Goal: Check status: Check status

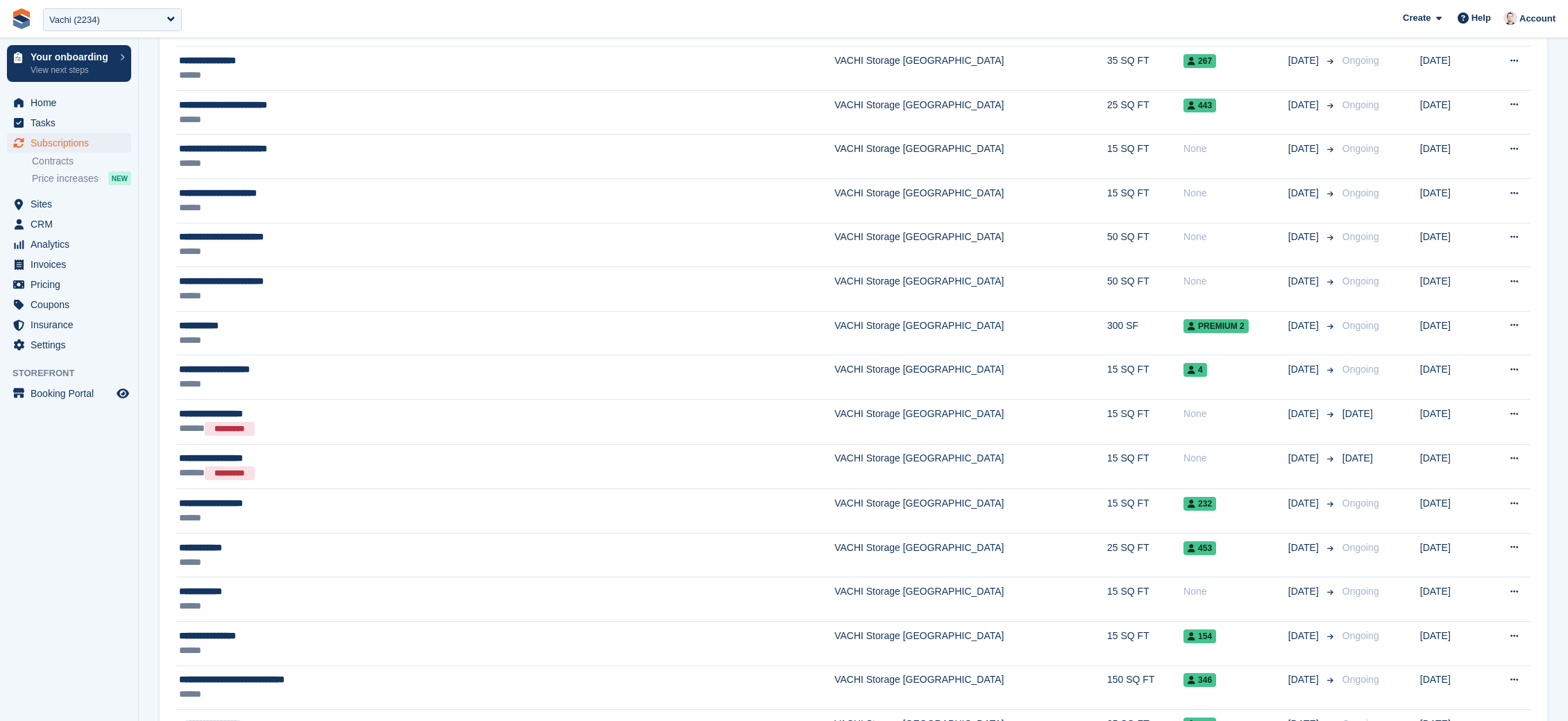
scroll to position [338, 0]
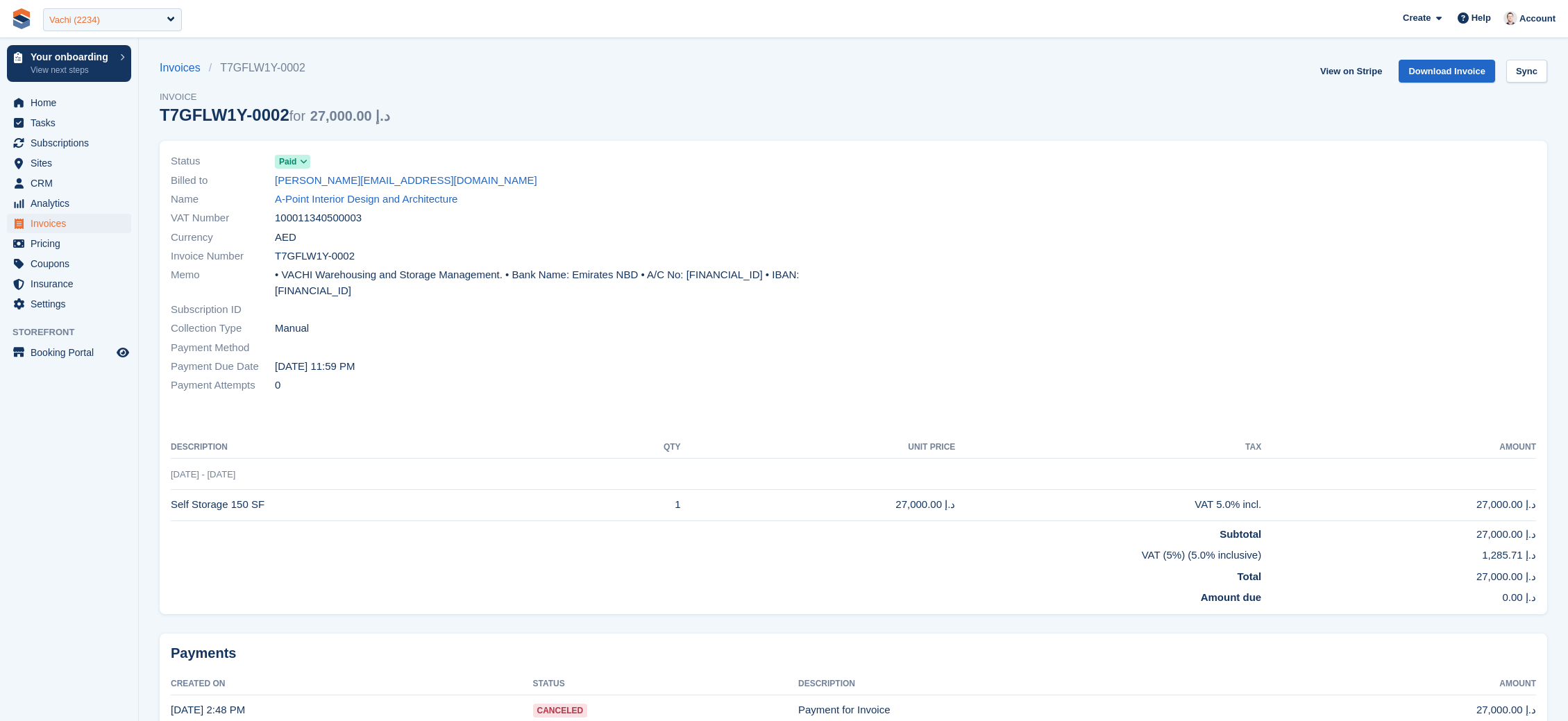
click at [50, 18] on div "Vachi (2234)" at bounding box center [74, 20] width 51 height 14
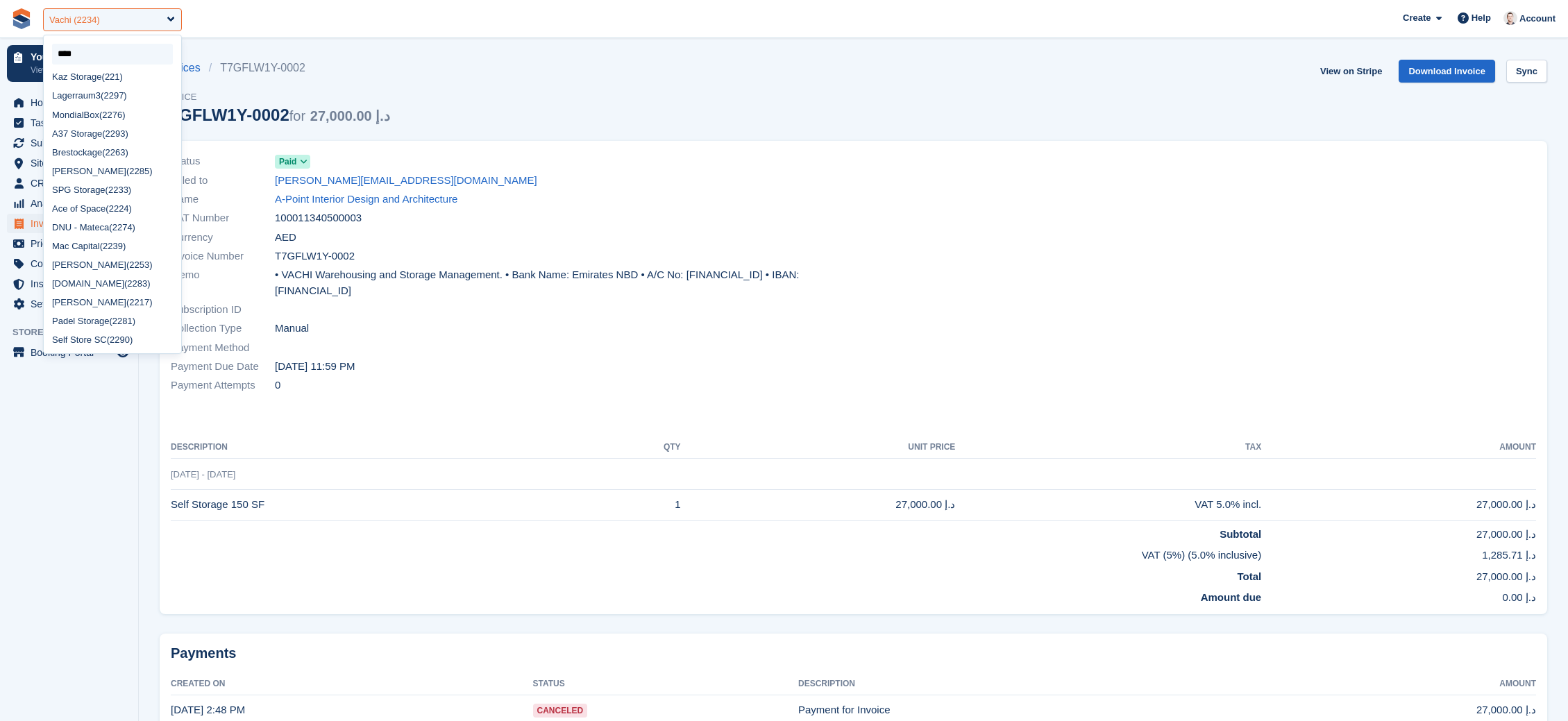
scroll to position [10, 0]
type input "*****"
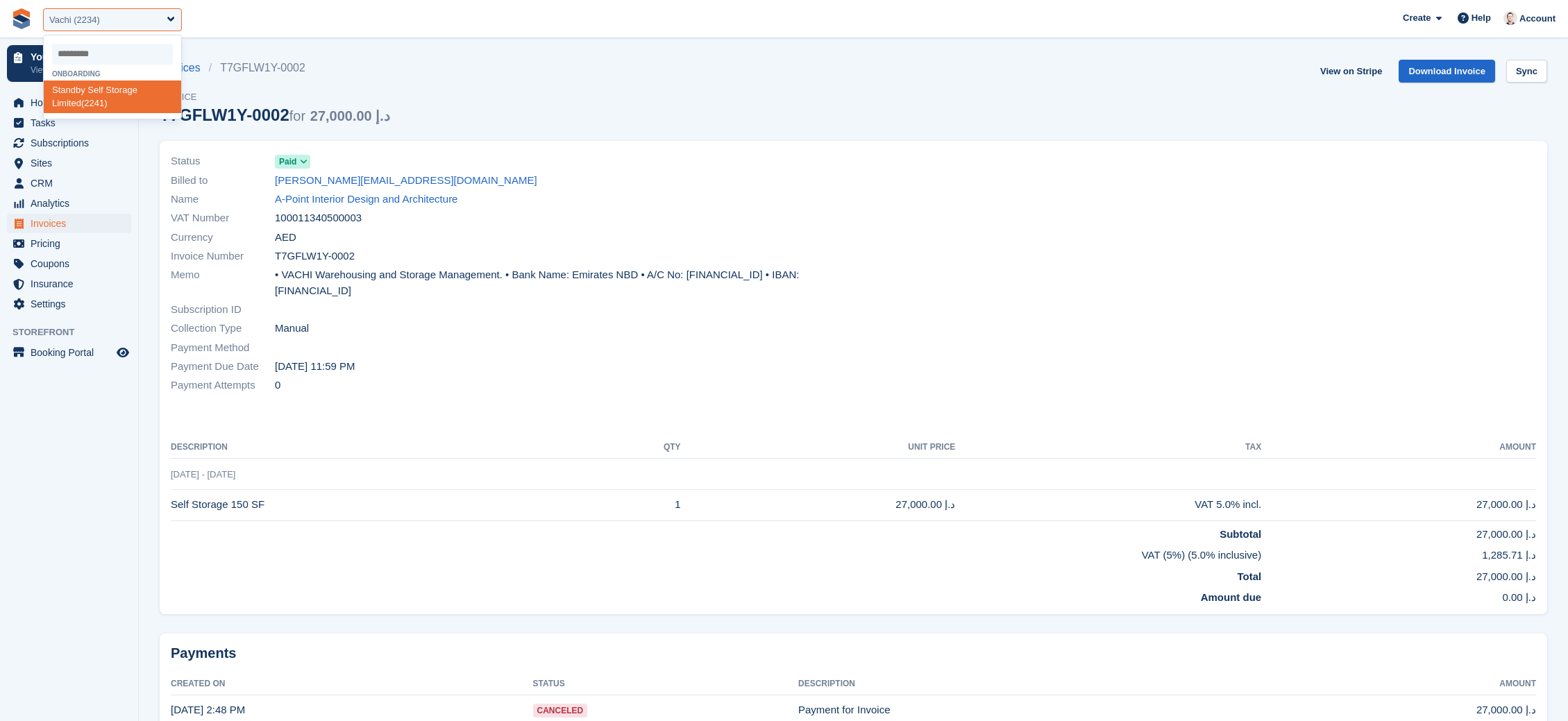
select select "****"
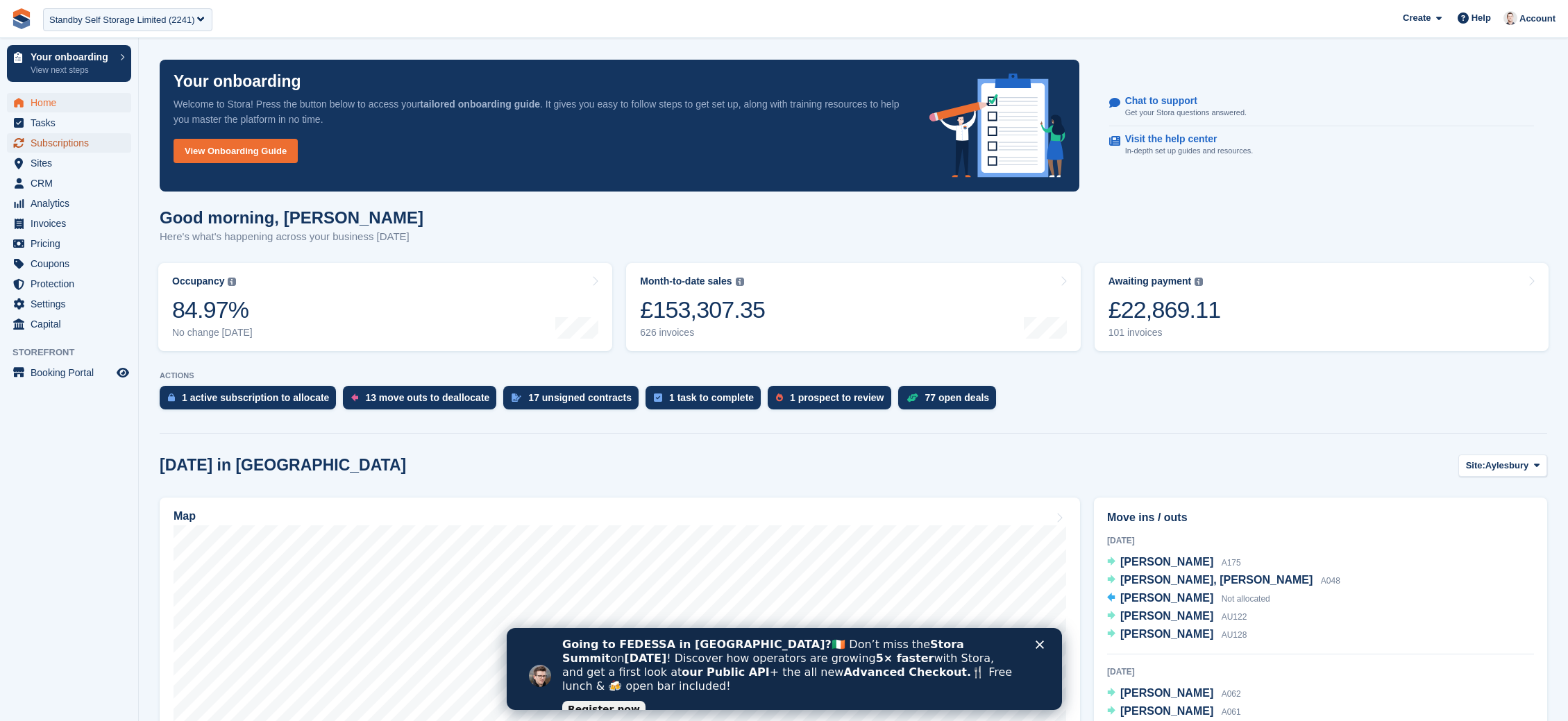
click at [45, 142] on span "Subscriptions" at bounding box center [72, 143] width 84 height 19
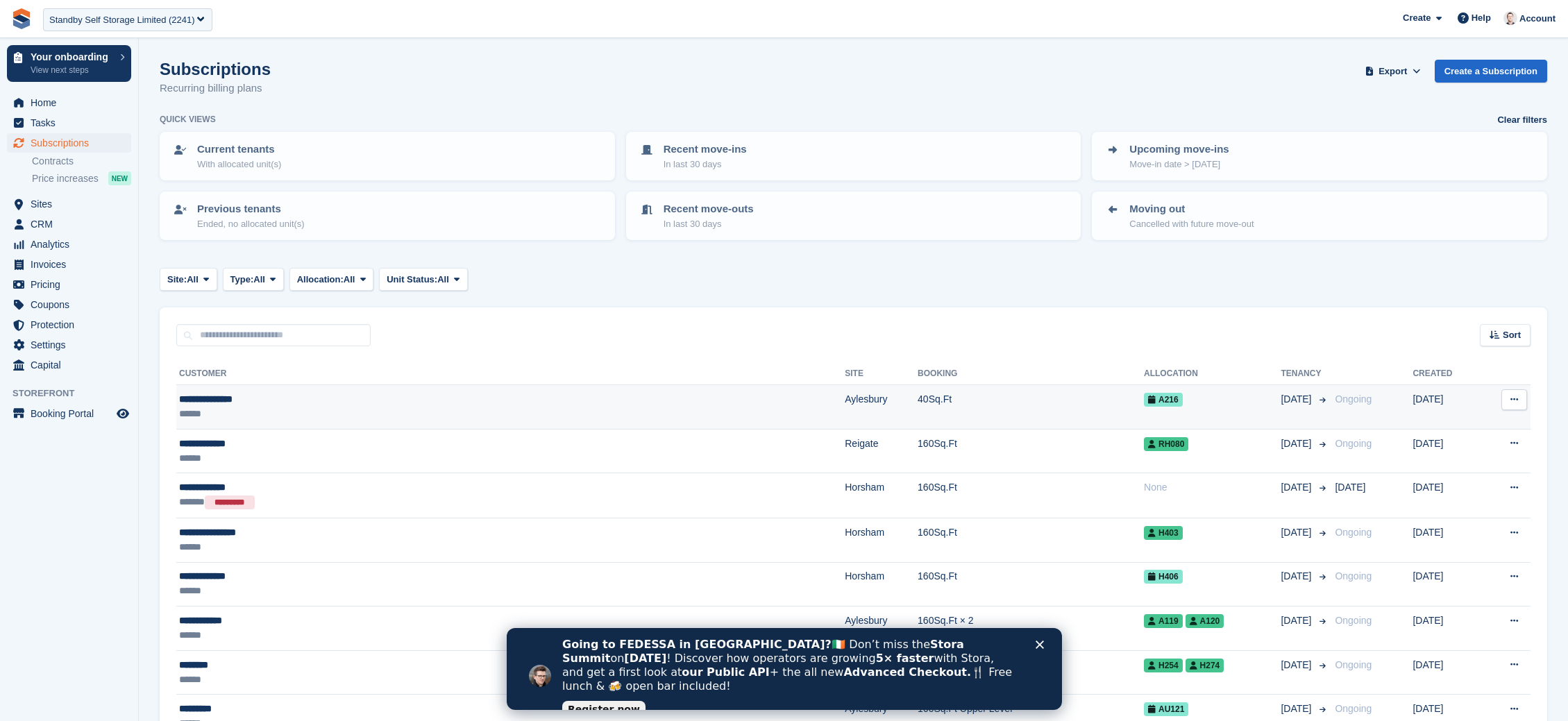
click at [239, 394] on div "**********" at bounding box center [373, 398] width 388 height 14
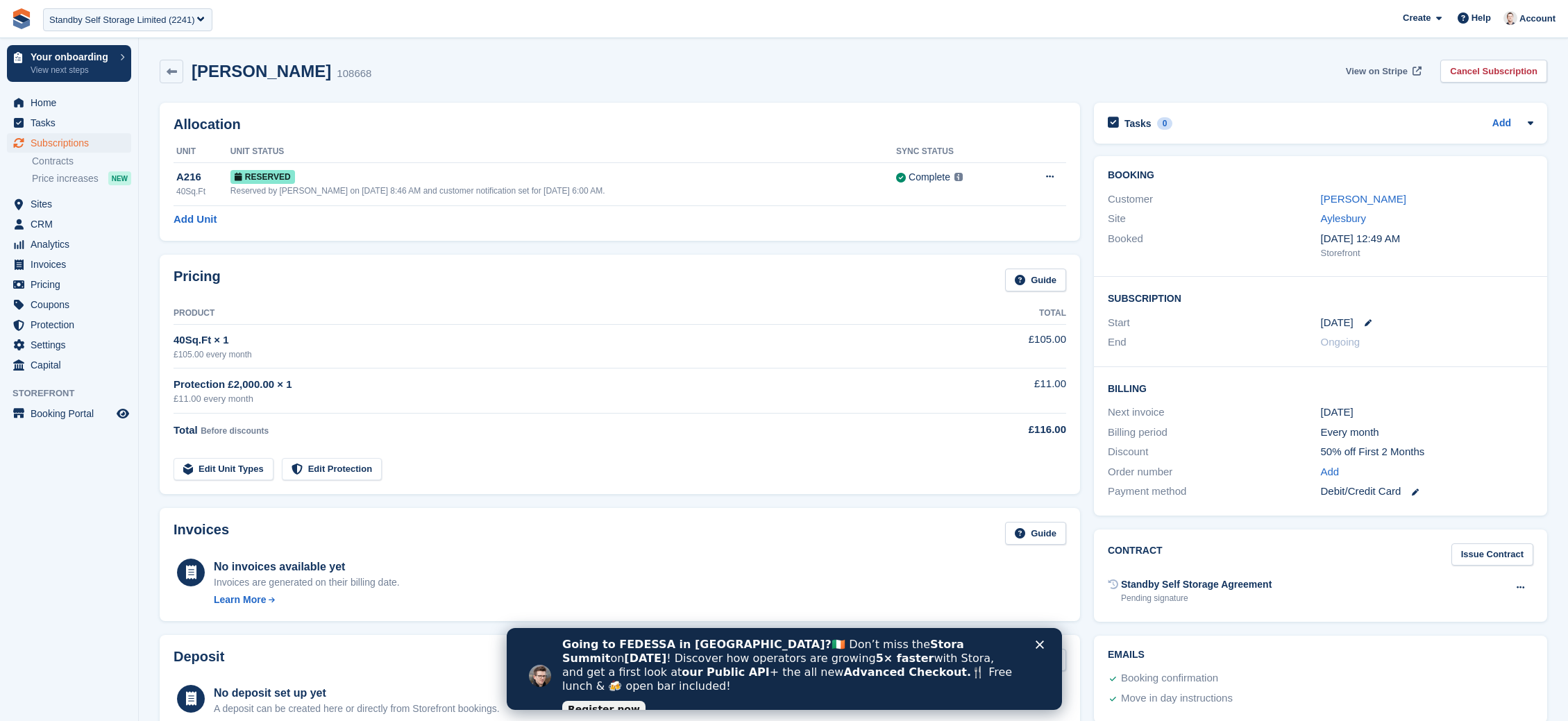
click at [1361, 74] on span "View on Stripe" at bounding box center [1376, 71] width 62 height 14
click at [38, 138] on span "Subscriptions" at bounding box center [72, 143] width 84 height 19
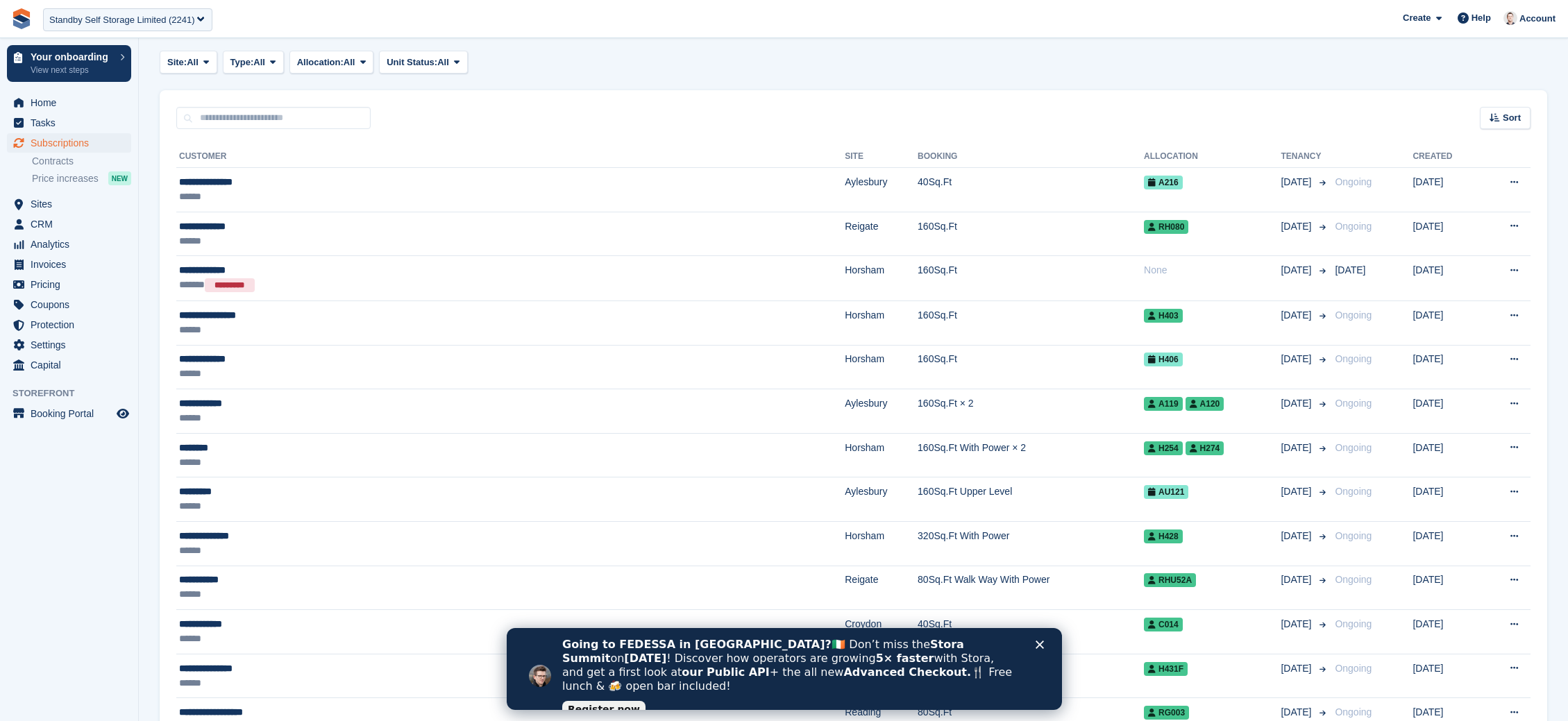
scroll to position [224, 0]
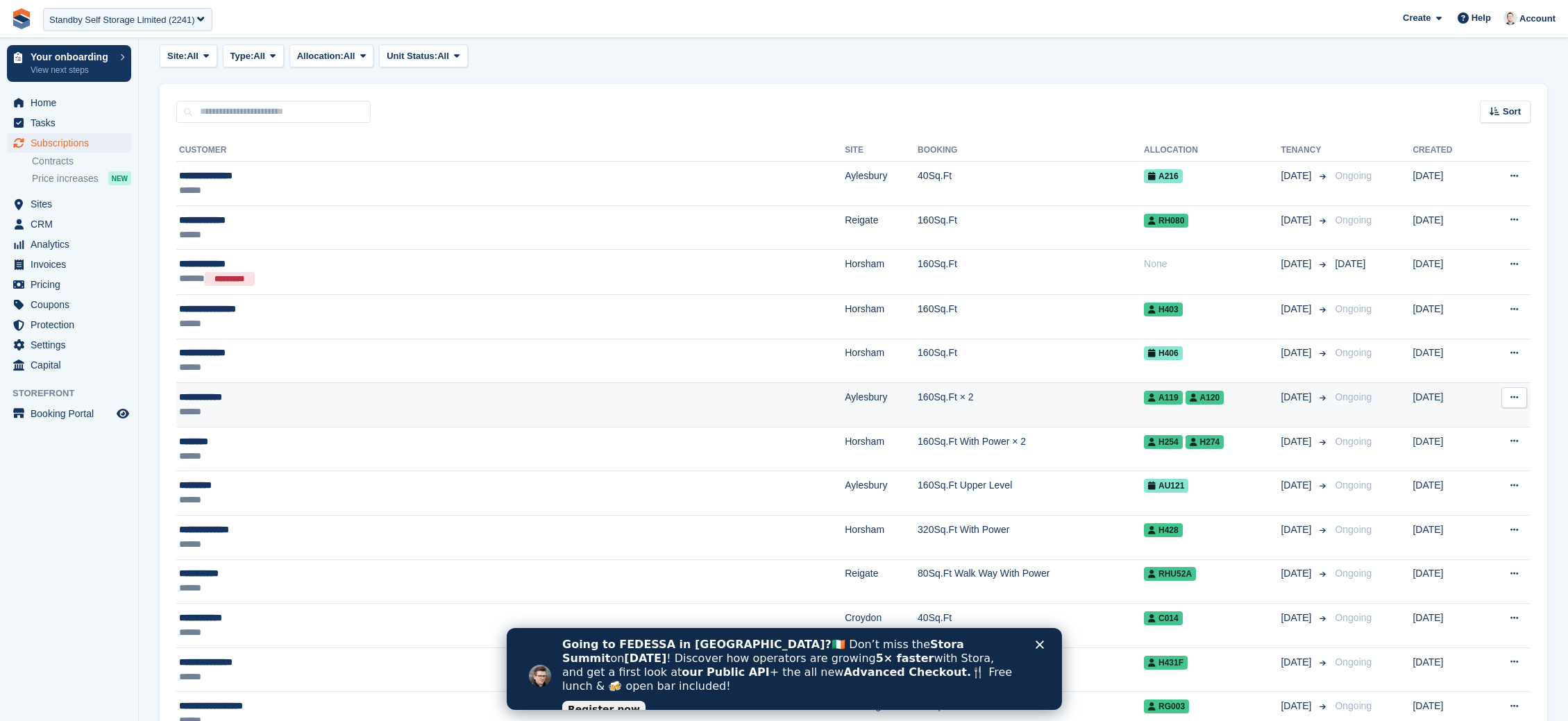
click at [232, 391] on div "**********" at bounding box center [373, 397] width 388 height 14
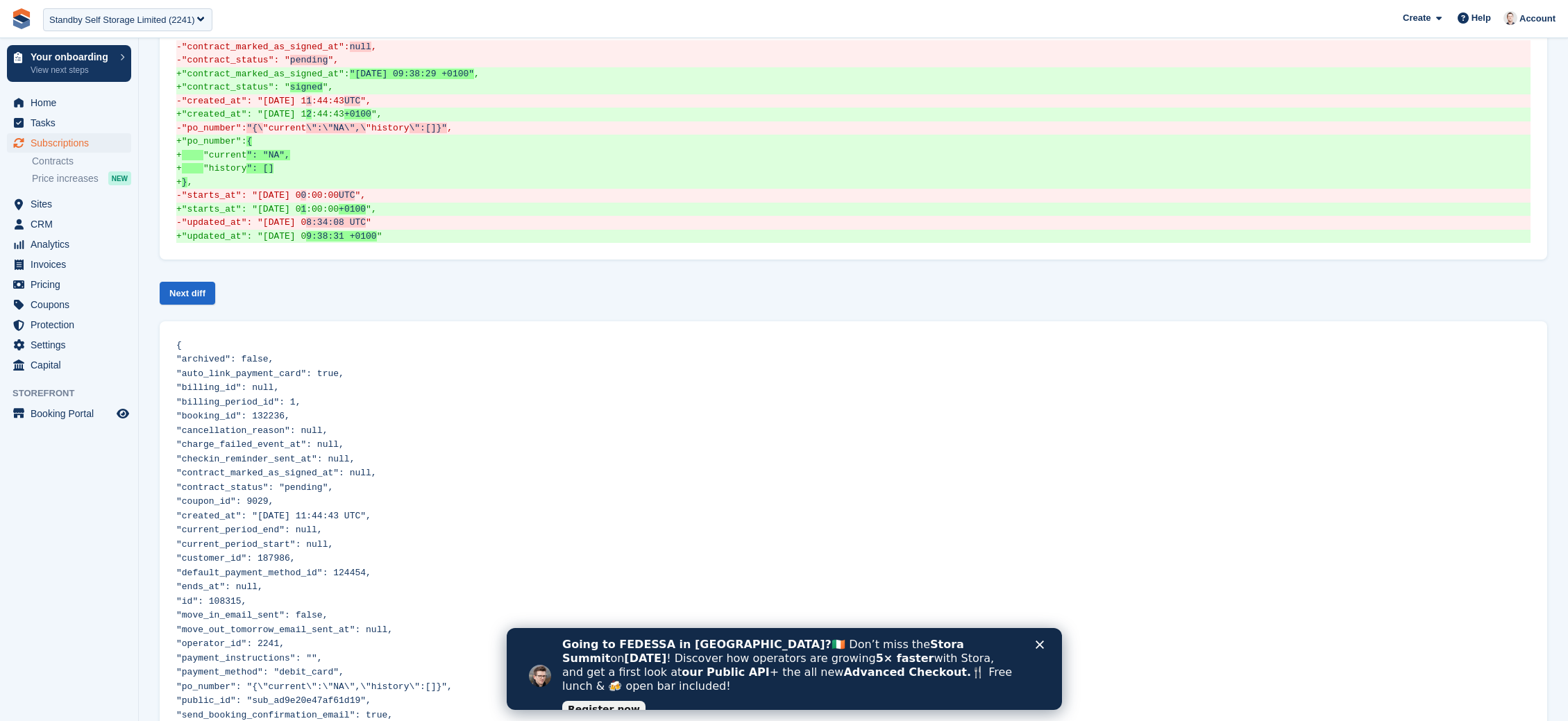
scroll to position [729, 0]
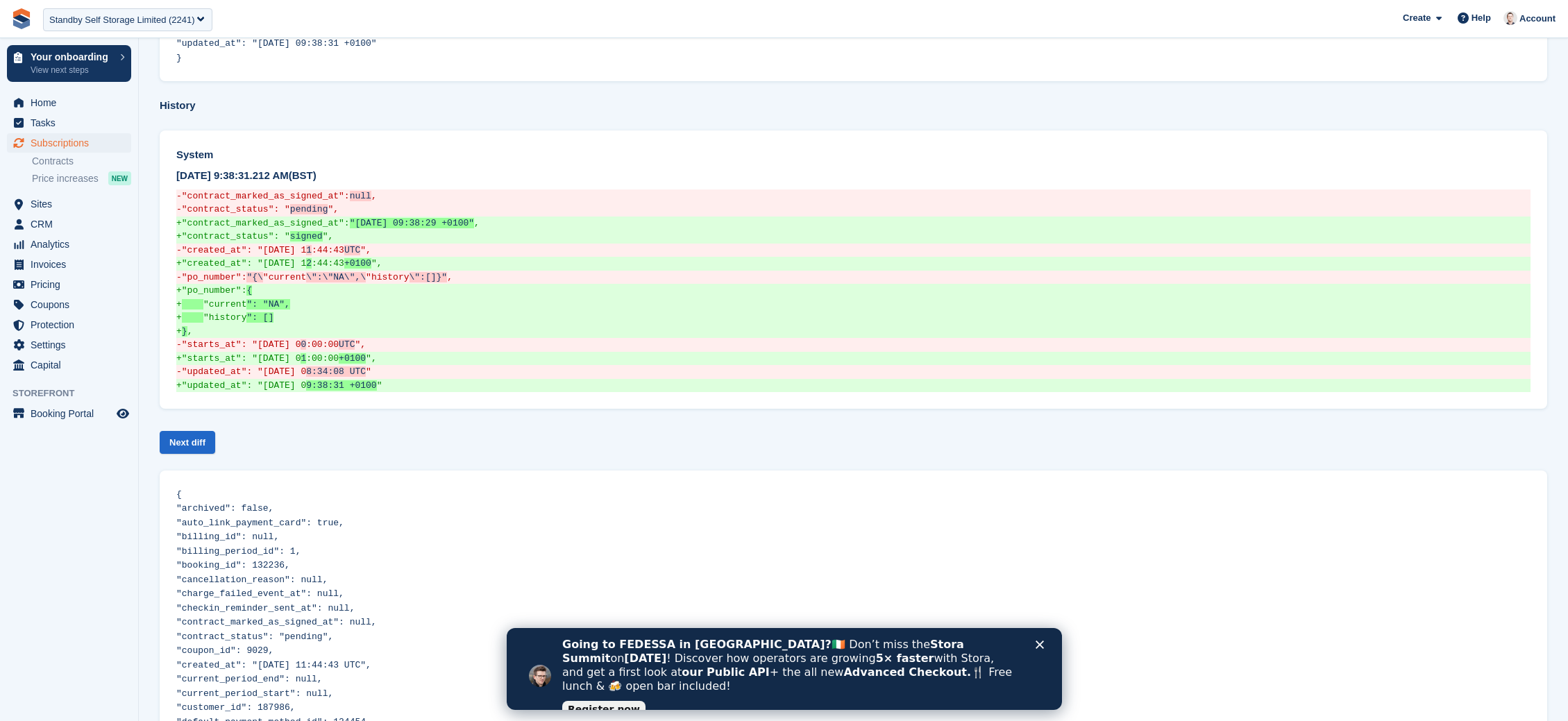
click at [430, 426] on div "Next diff" at bounding box center [853, 442] width 1387 height 34
click at [205, 431] on link "Next diff" at bounding box center [188, 442] width 56 height 23
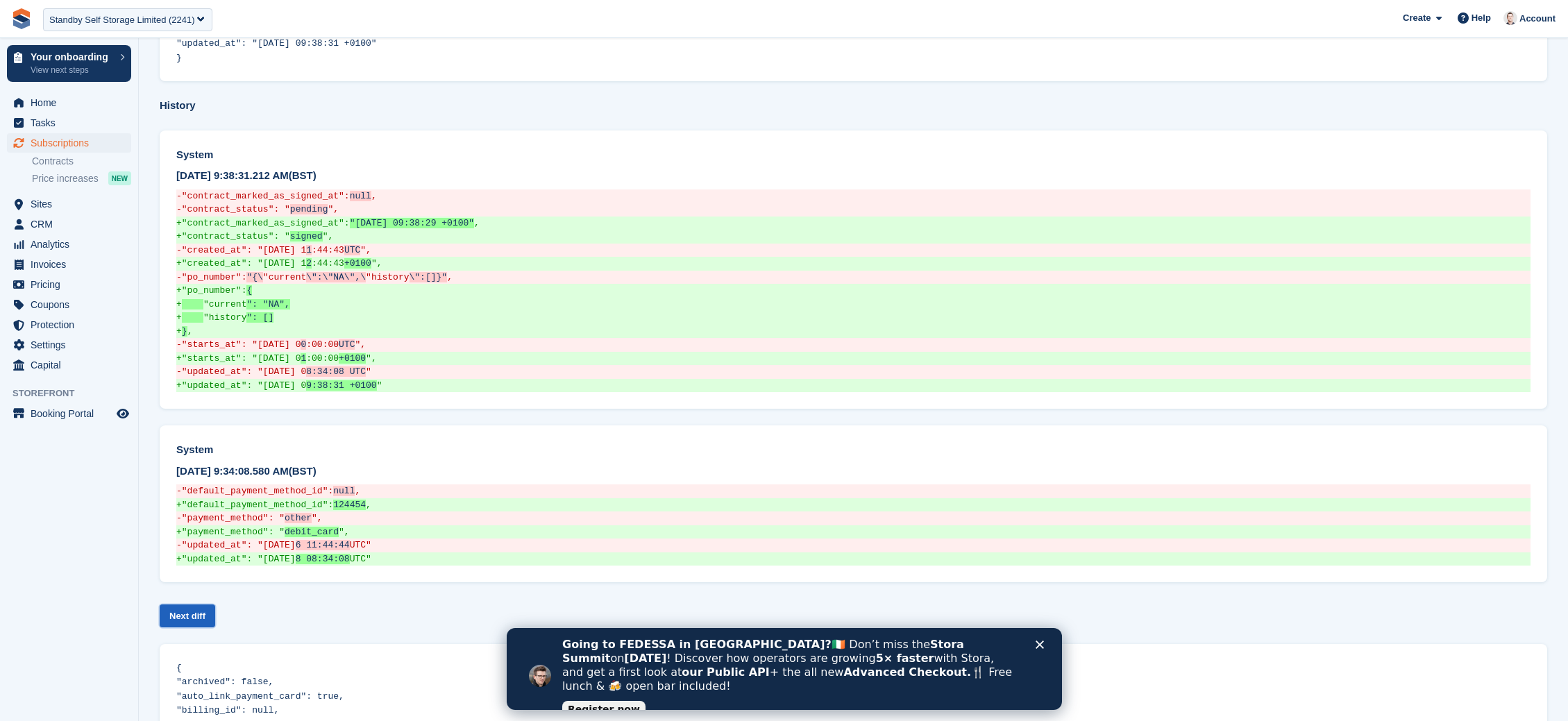
click at [204, 604] on link "Next diff" at bounding box center [188, 615] width 56 height 23
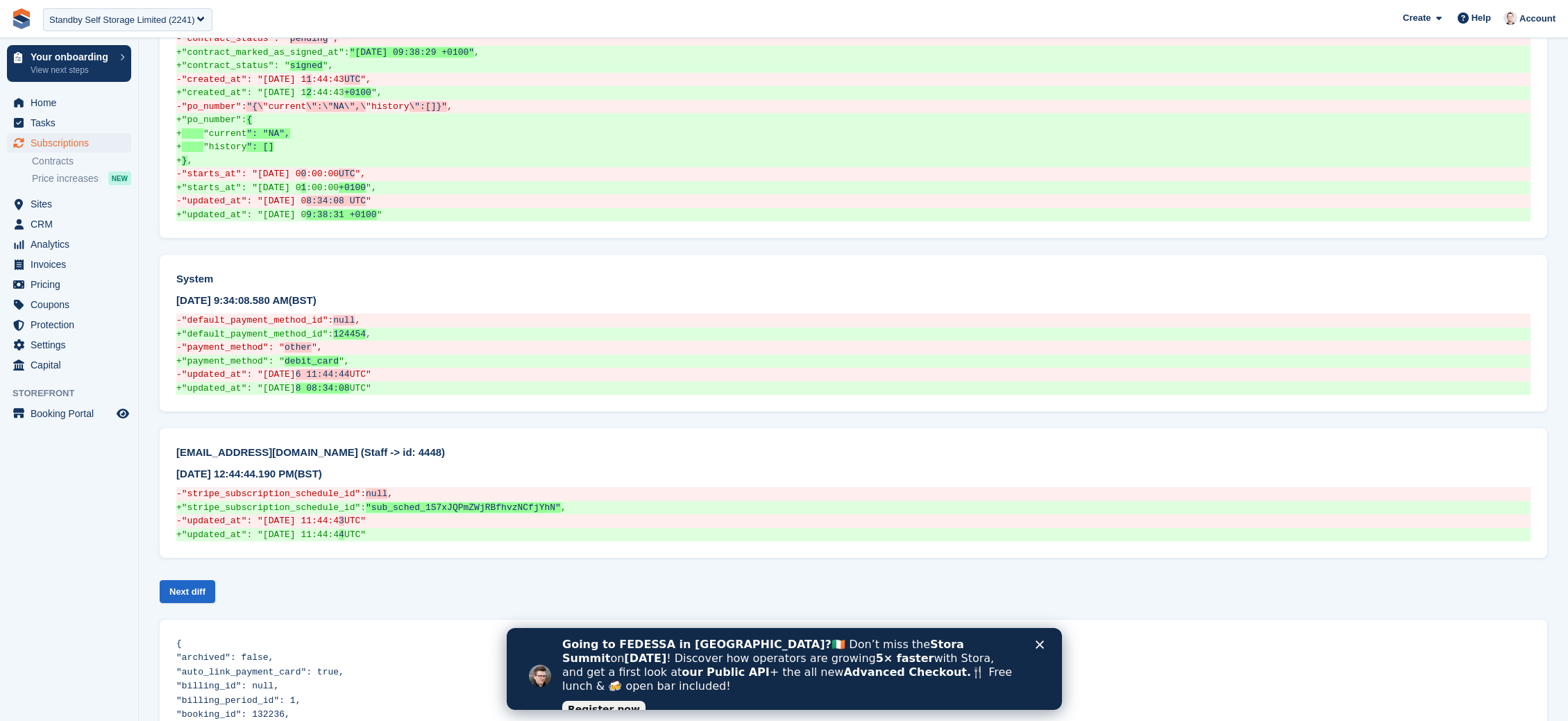
scroll to position [902, 0]
click at [178, 578] on link "Next diff" at bounding box center [188, 589] width 56 height 23
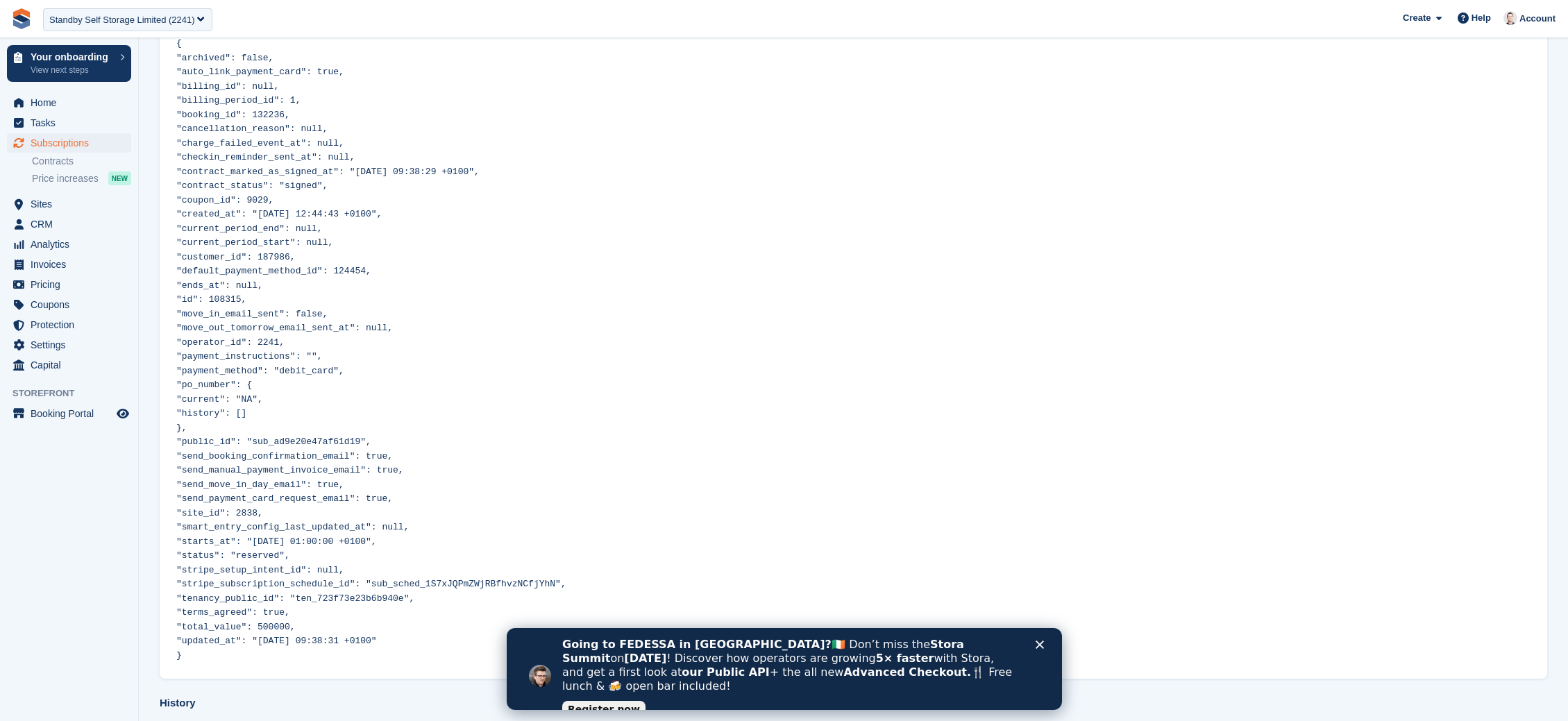
scroll to position [0, 0]
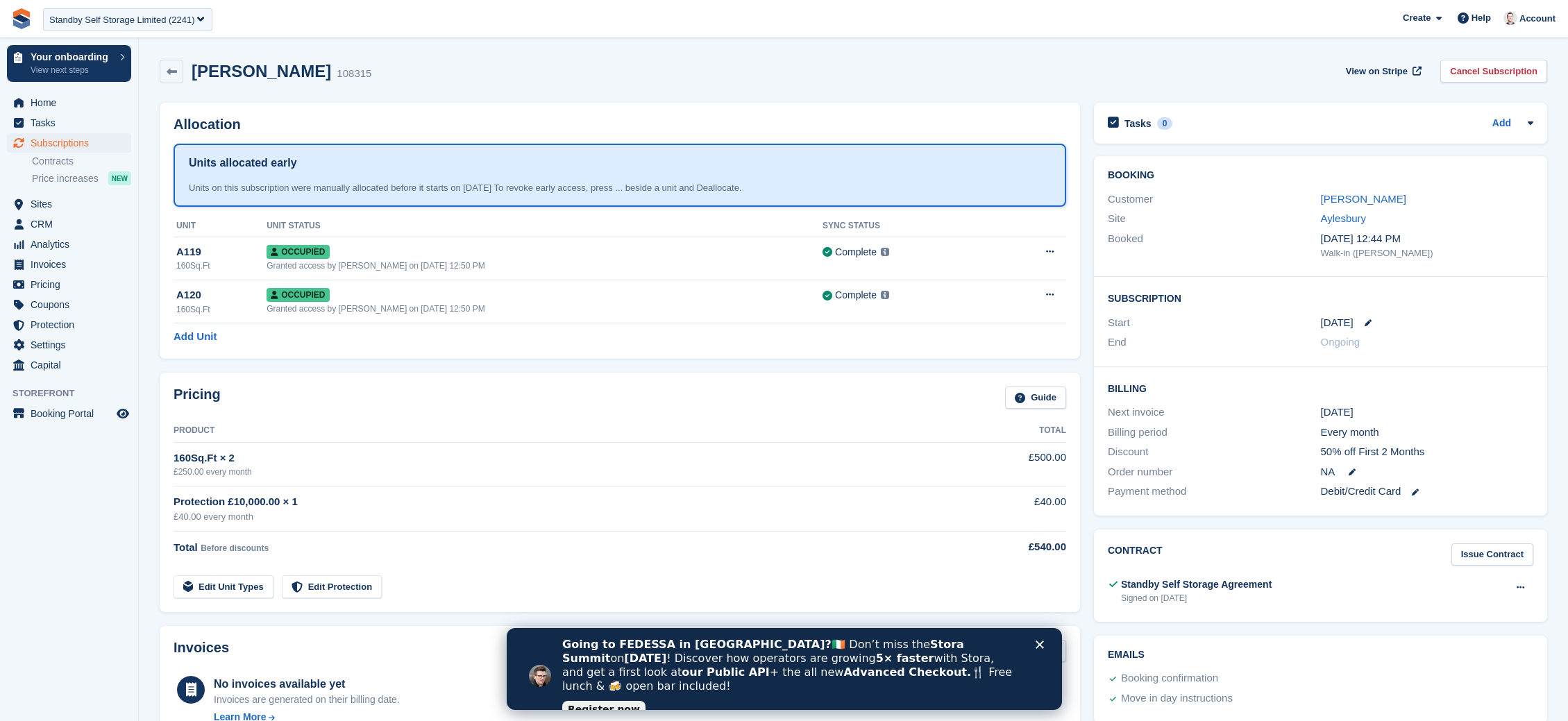
click at [1035, 643] on icon "Close" at bounding box center [1039, 644] width 8 height 8
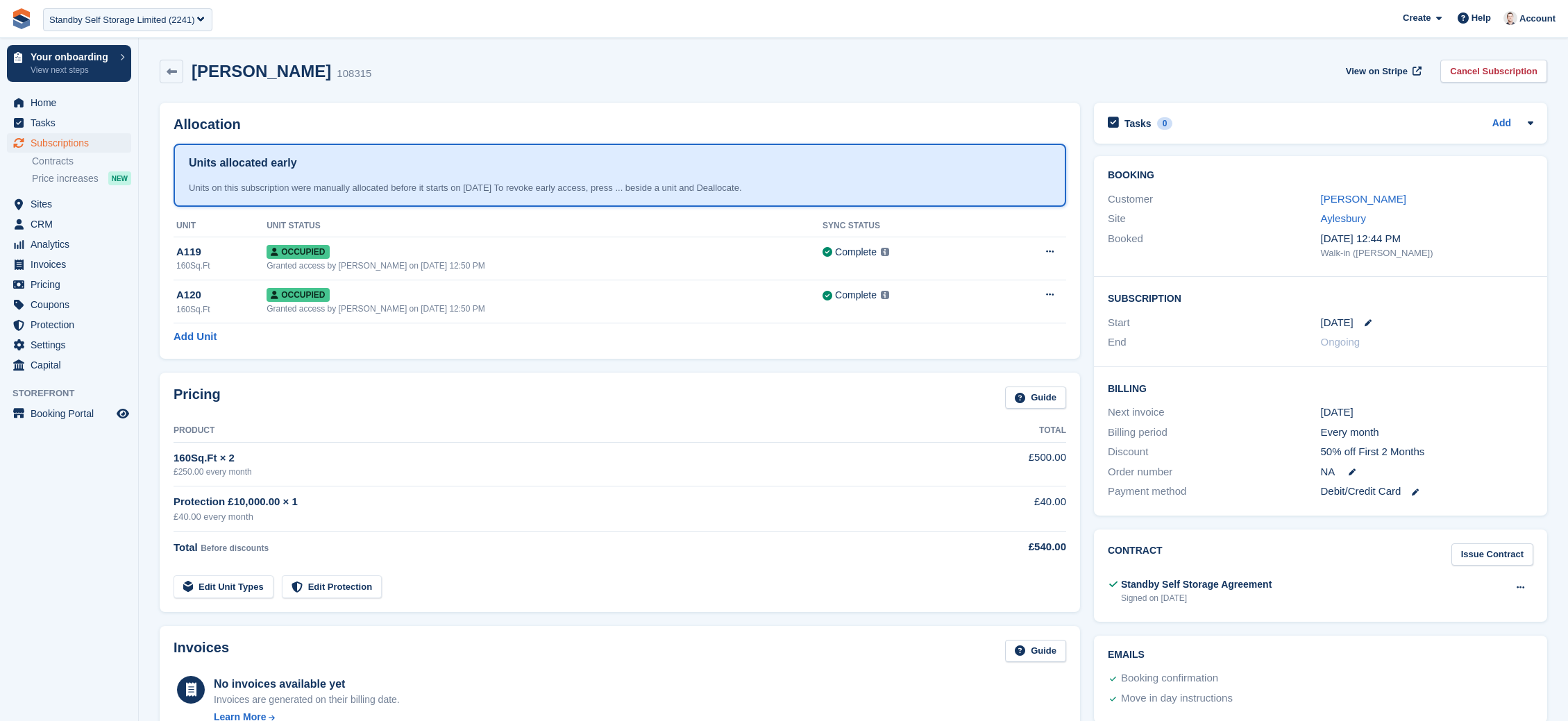
click at [336, 71] on div "108315" at bounding box center [353, 73] width 35 height 16
copy div "108315"
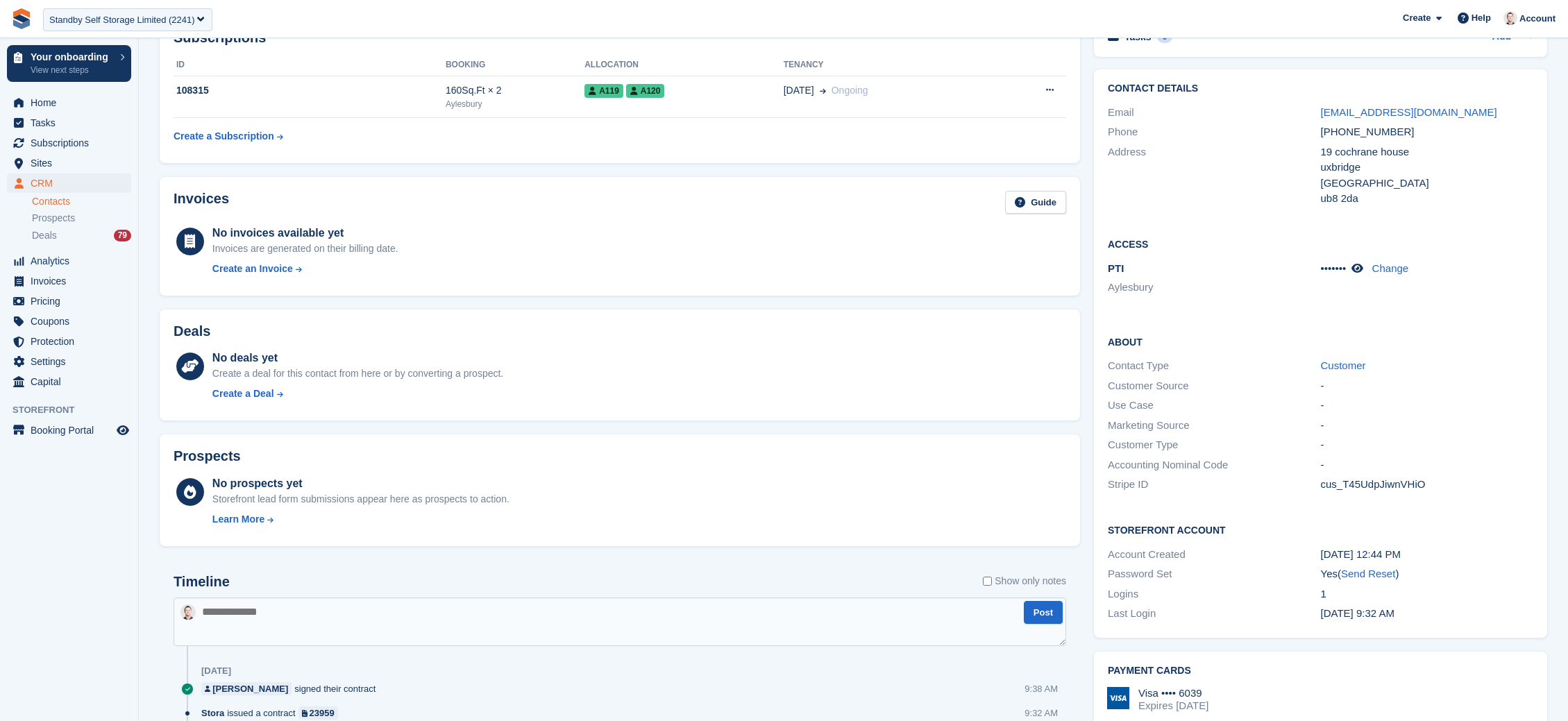
scroll to position [539, 0]
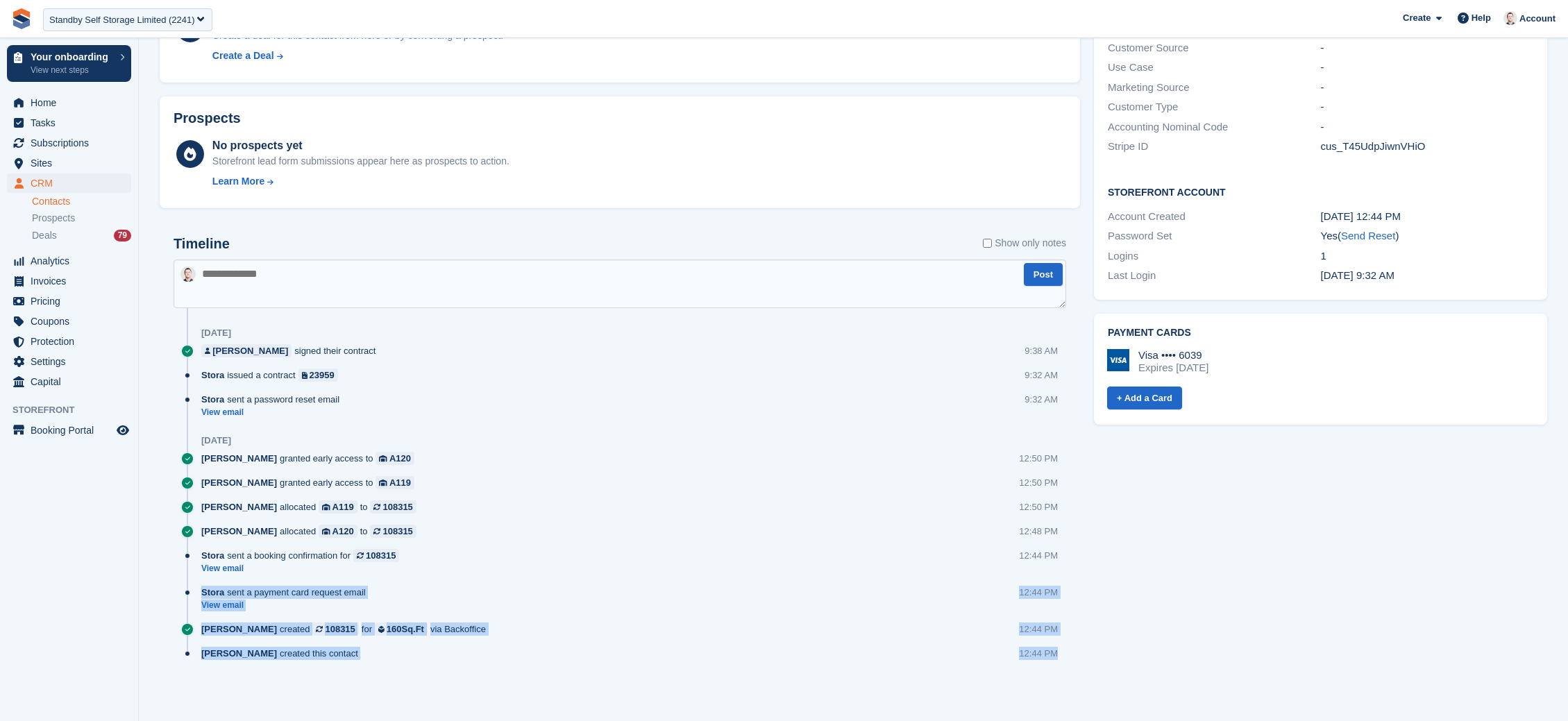
drag, startPoint x: 1059, startPoint y: 655, endPoint x: 188, endPoint y: 600, distance: 872.7
click at [188, 600] on div "Timeline Show only notes Post [DATE] [PERSON_NAME] signed their contract 9:38 A…" at bounding box center [619, 453] width 892 height 436
click at [236, 608] on link "View email" at bounding box center [286, 605] width 172 height 12
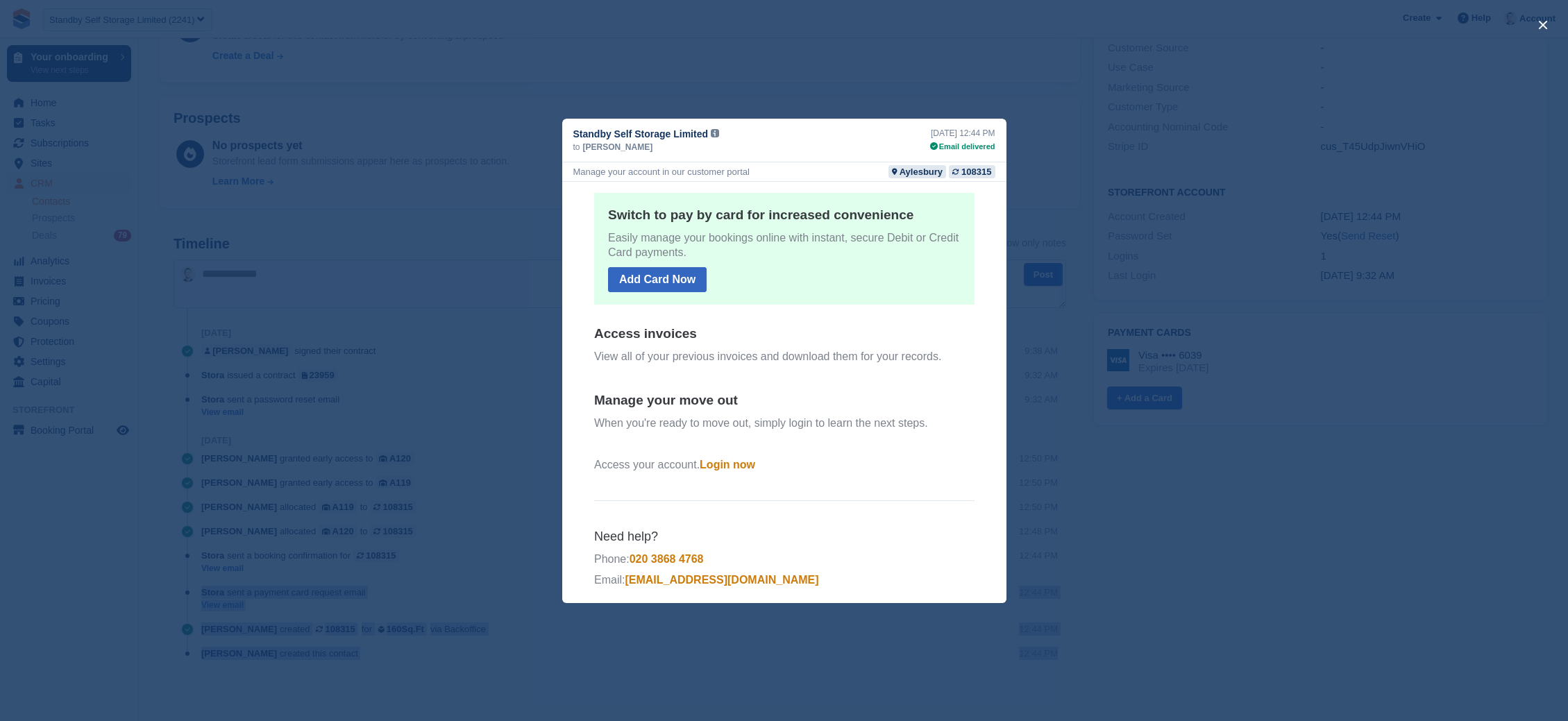
scroll to position [183, 0]
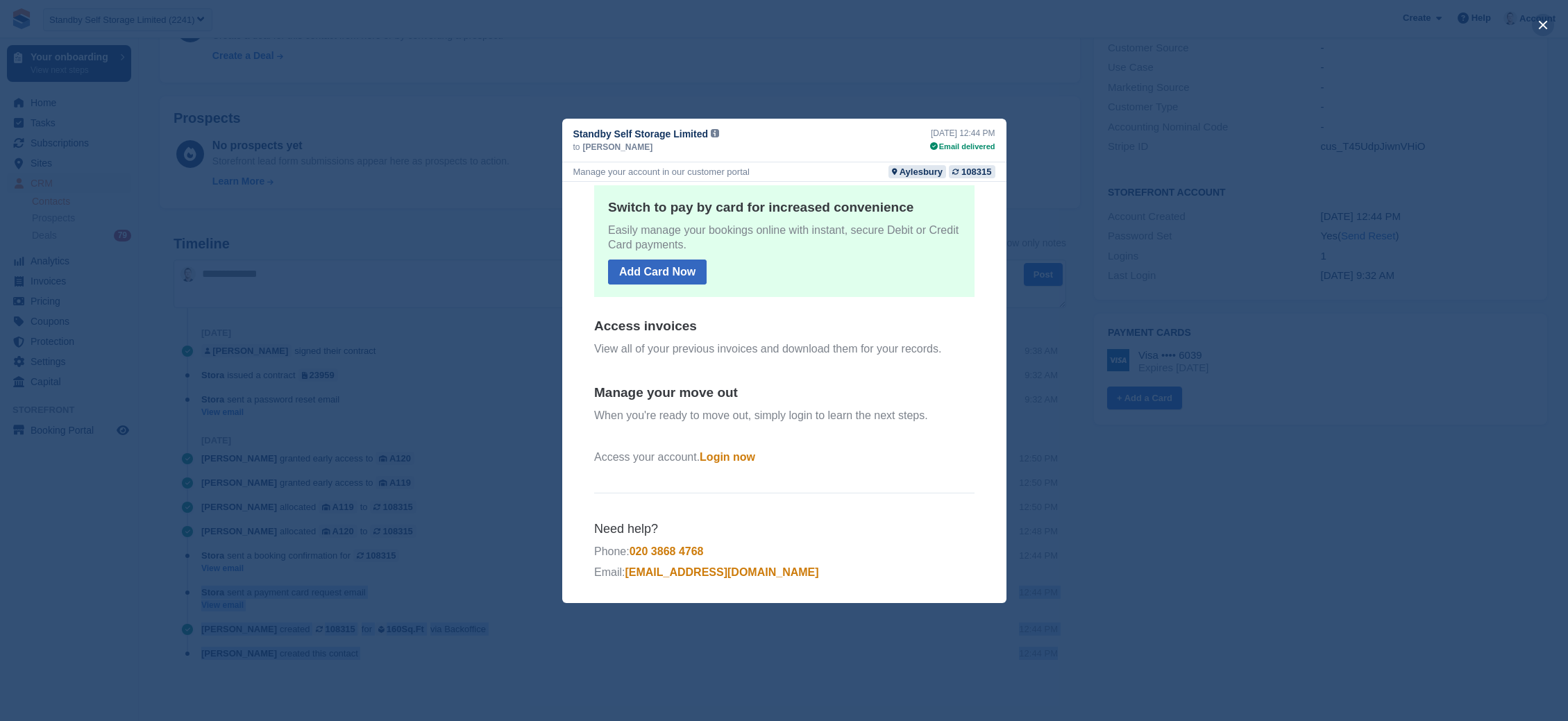
click at [1540, 22] on button "close" at bounding box center [1543, 24] width 22 height 22
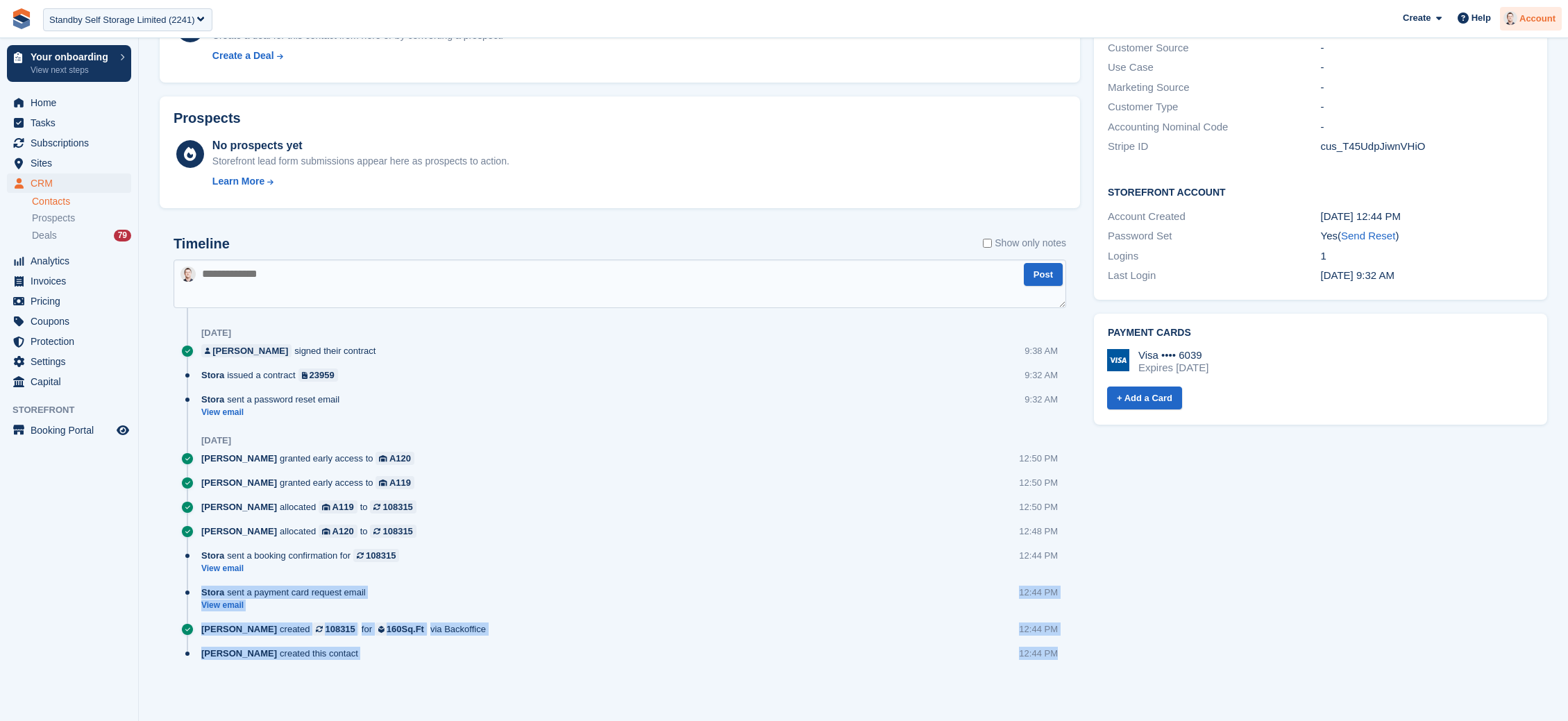
scroll to position [0, 0]
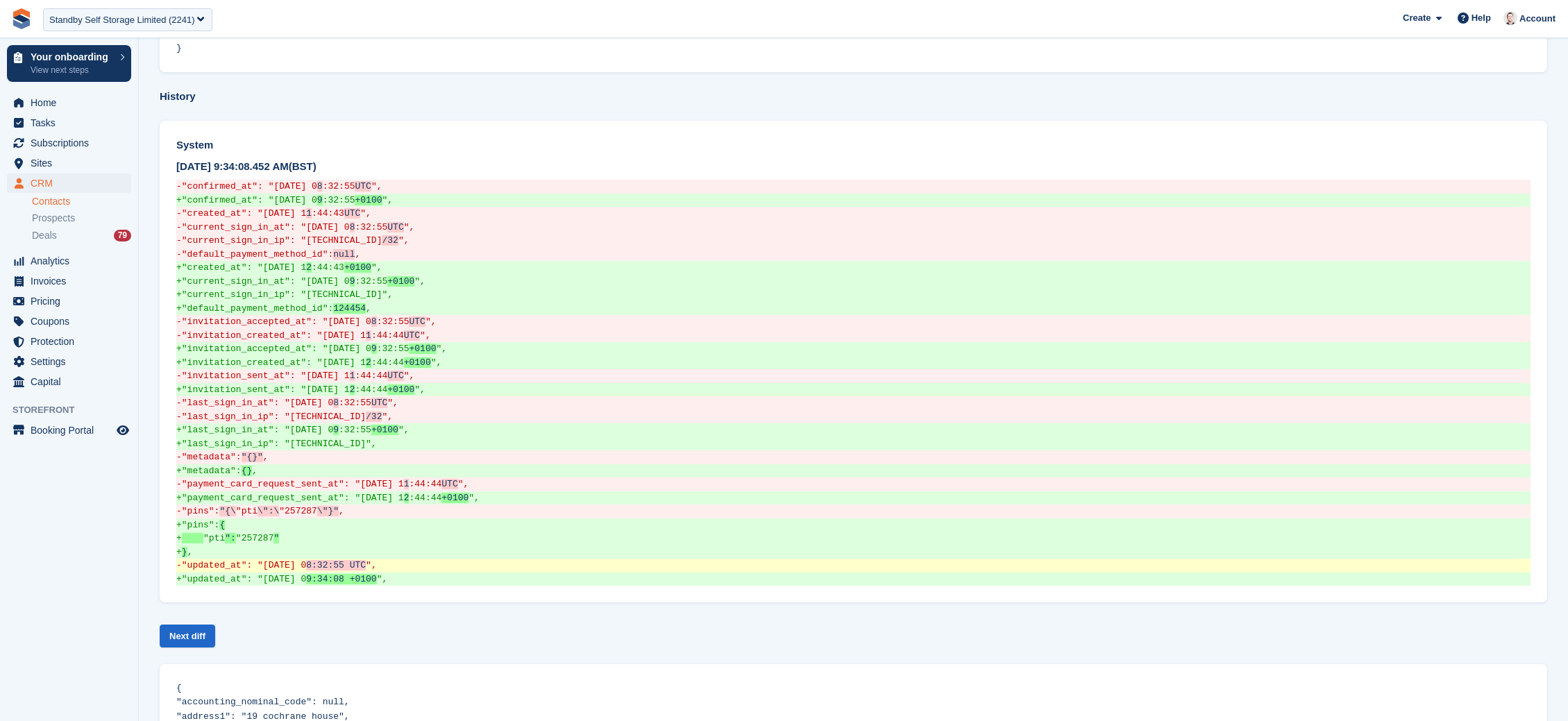
scroll to position [921, 0]
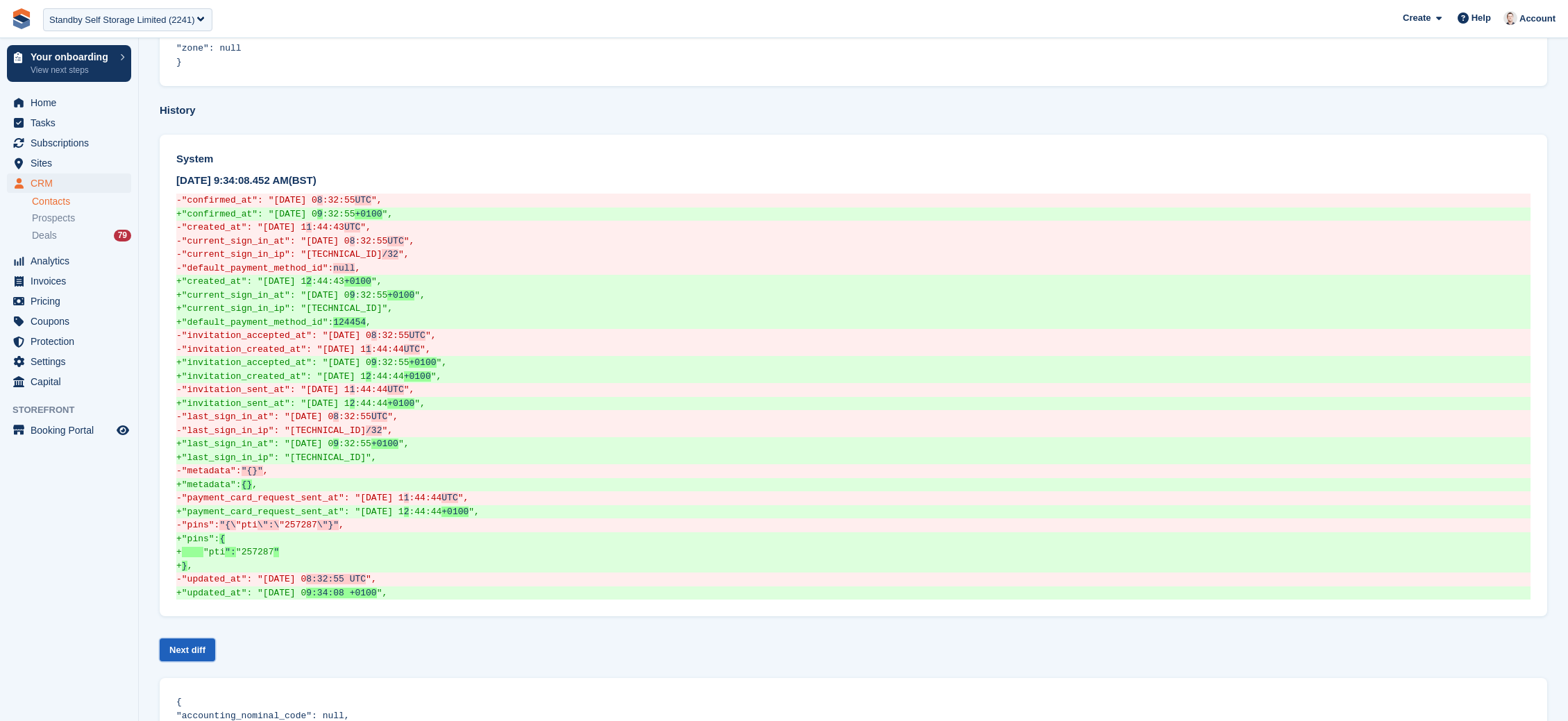
click at [193, 638] on link "Next diff" at bounding box center [188, 649] width 56 height 23
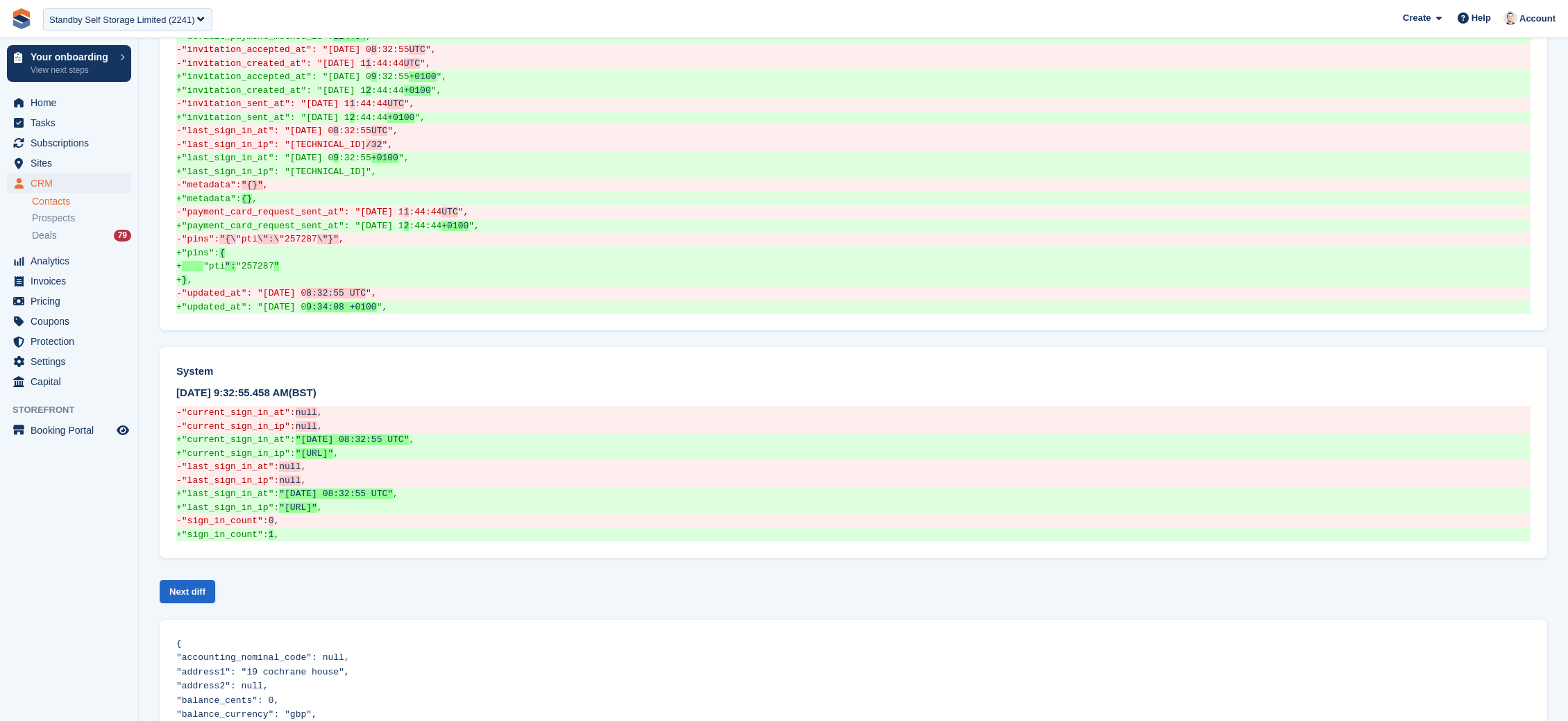
scroll to position [1211, 0]
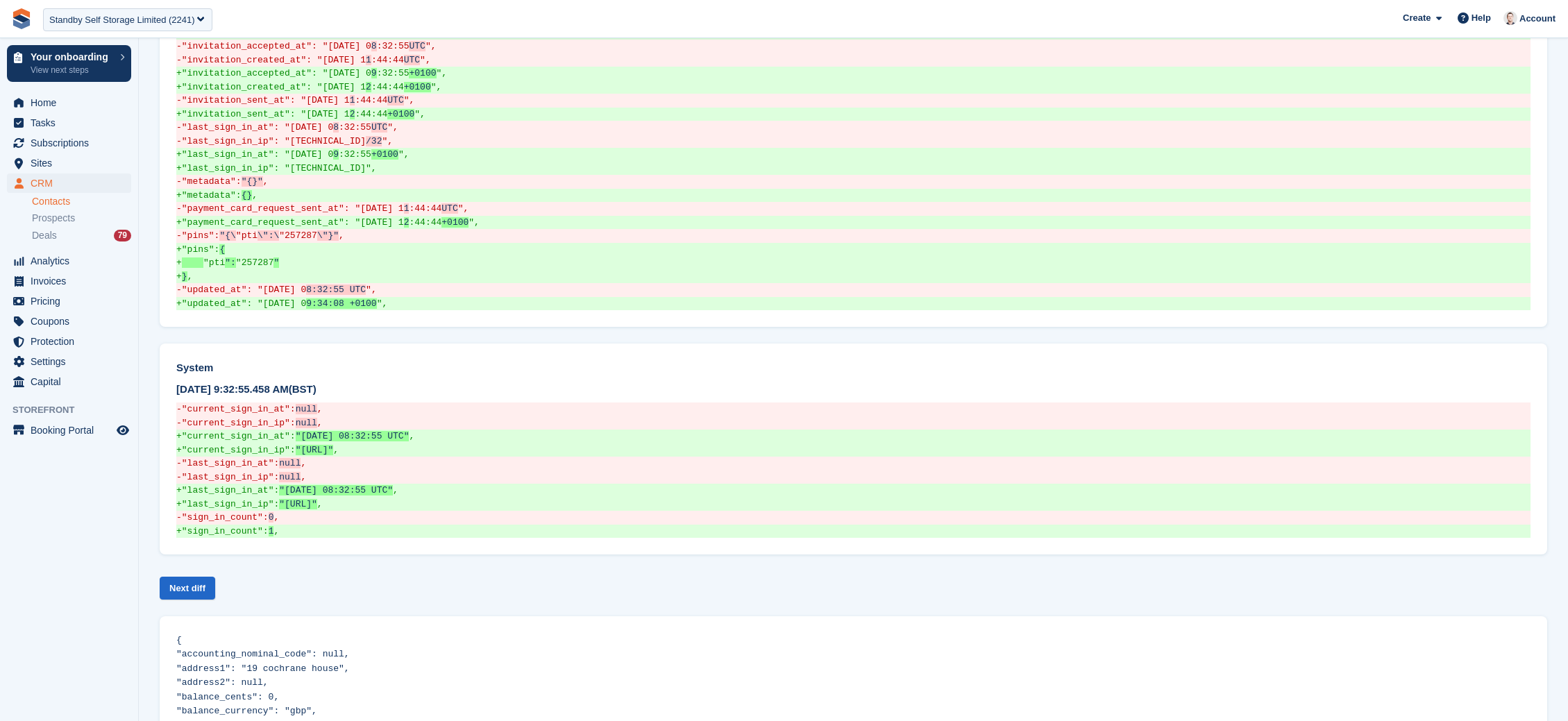
click at [204, 571] on div "Next diff" at bounding box center [853, 588] width 1387 height 34
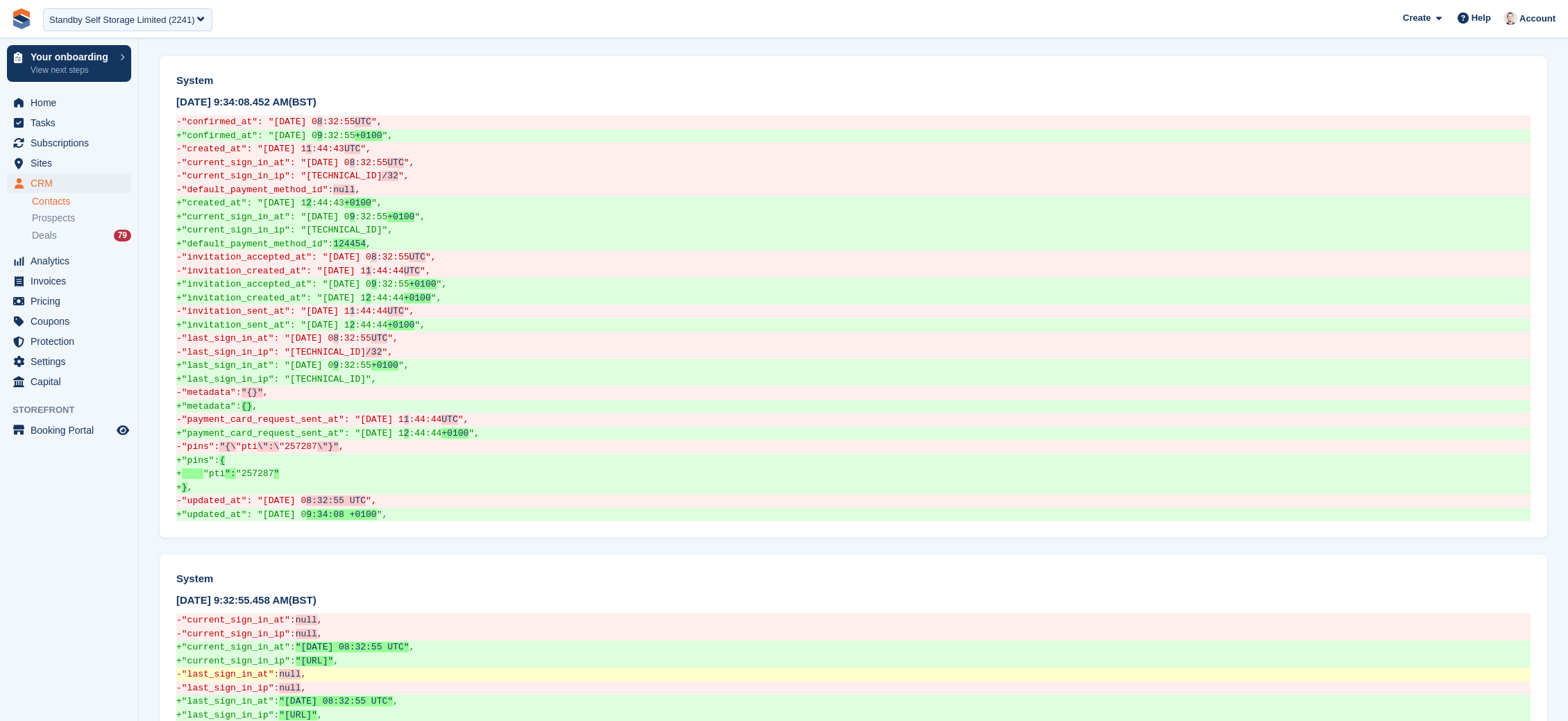
scroll to position [998, 0]
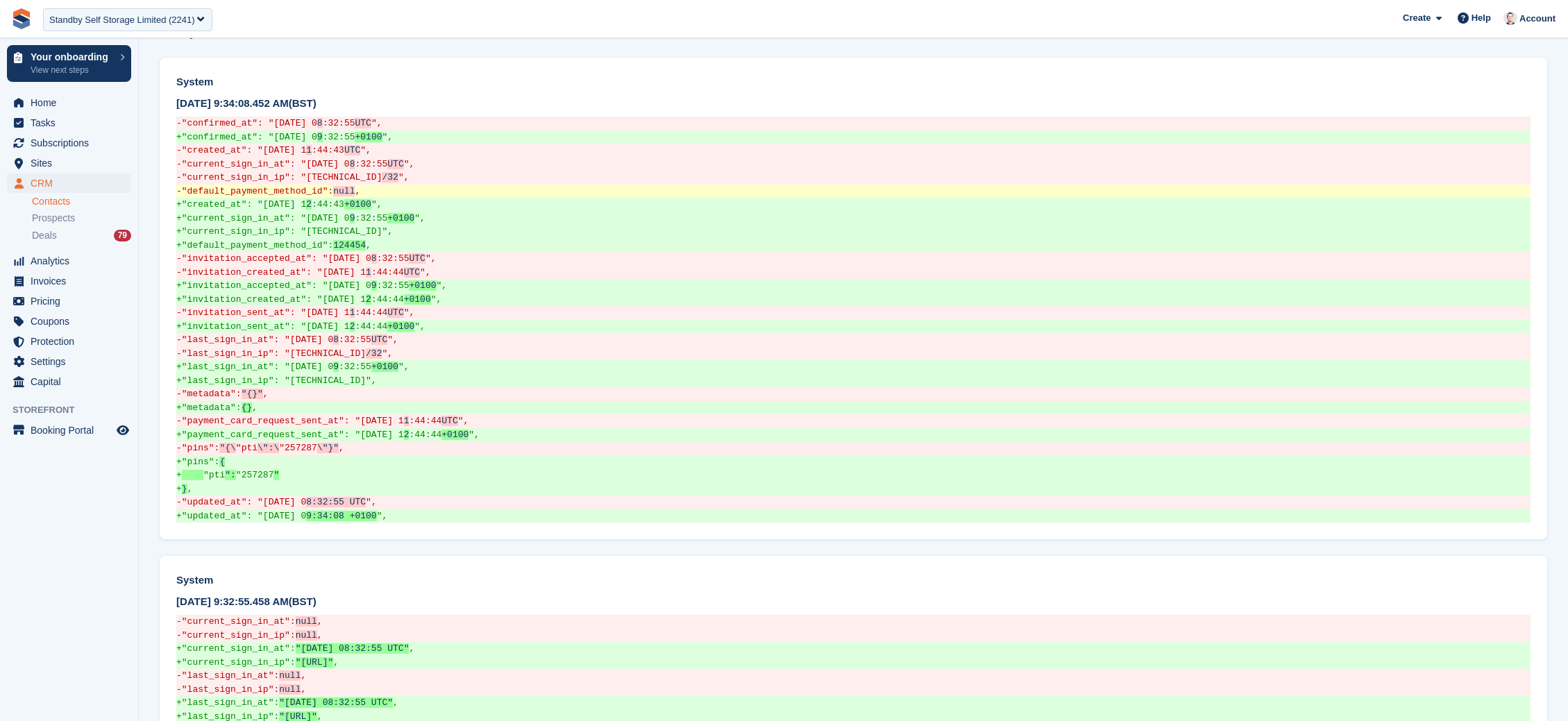
click at [277, 185] on del "- "default_payment_method_id": null ," at bounding box center [853, 192] width 1354 height 14
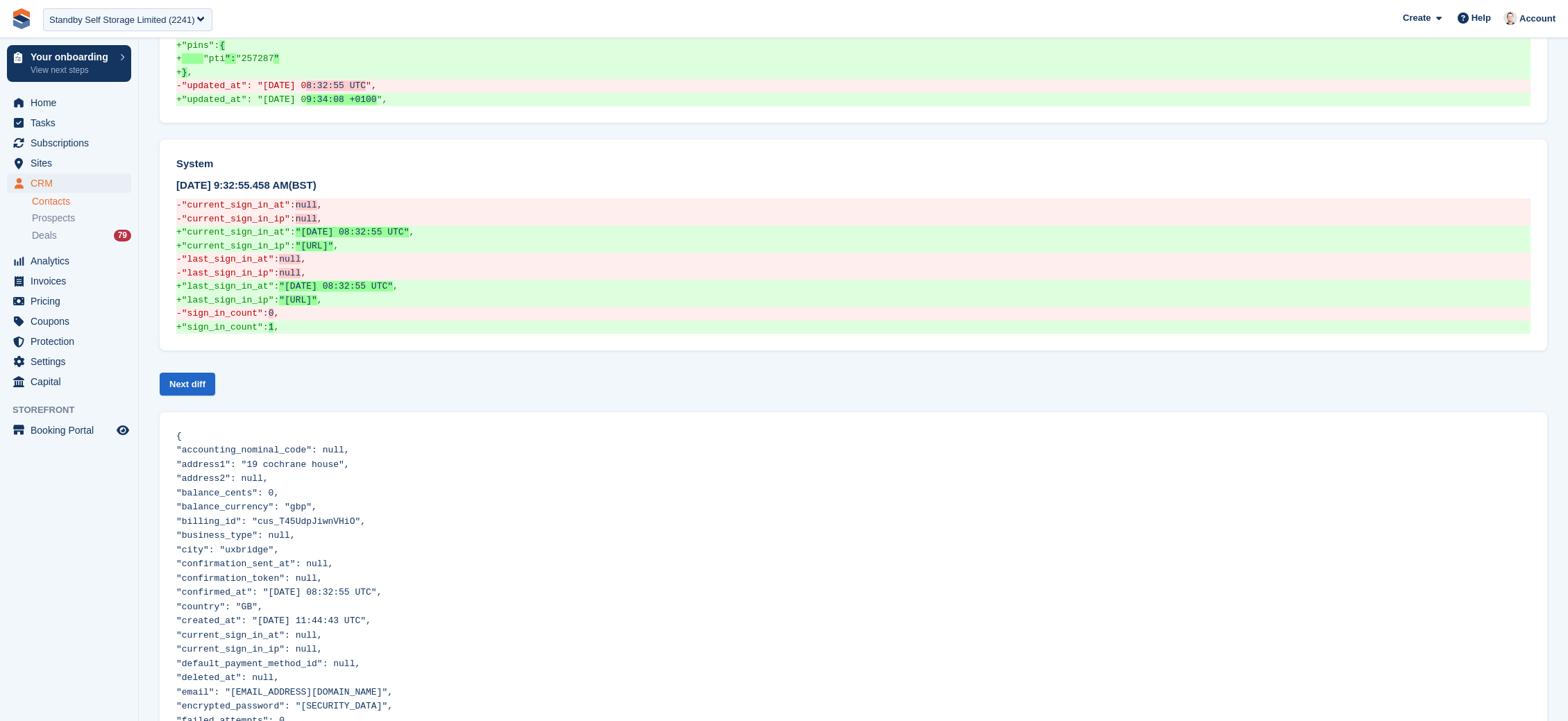
scroll to position [1415, 0]
